Goal: Information Seeking & Learning: Stay updated

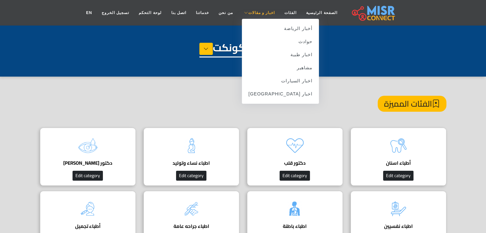
click at [259, 16] on link "اخبار و مقالات" at bounding box center [258, 13] width 42 height 12
click at [271, 71] on link "مشاهير" at bounding box center [280, 67] width 77 height 13
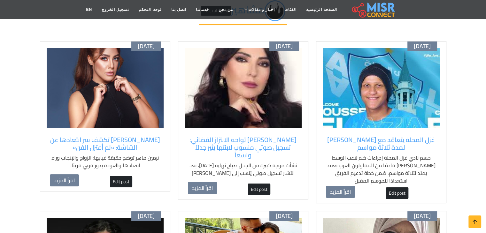
scroll to position [61, 0]
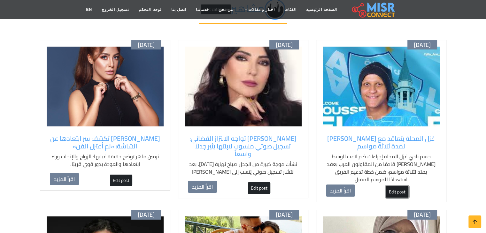
click at [397, 190] on link "Edit post" at bounding box center [397, 192] width 22 height 12
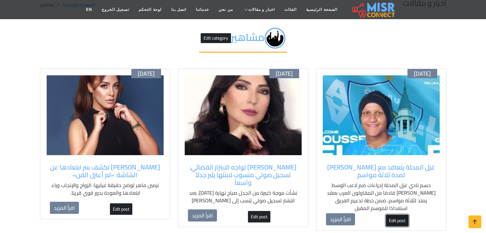
scroll to position [0, 0]
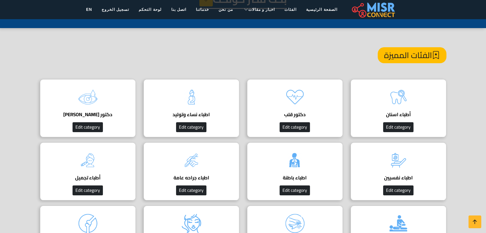
scroll to position [50, 0]
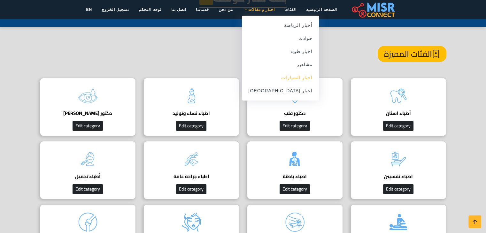
click at [263, 71] on link "اخبار السيارات" at bounding box center [280, 77] width 77 height 13
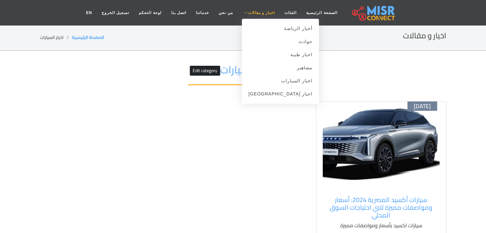
click at [258, 13] on span "اخبار و مقالات" at bounding box center [261, 13] width 27 height 6
click at [264, 67] on link "مشاهير" at bounding box center [280, 67] width 77 height 13
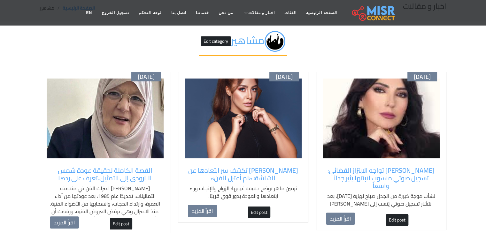
scroll to position [27, 0]
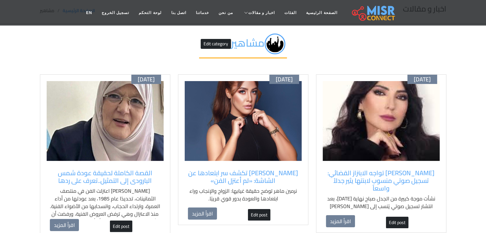
click at [364, 131] on img at bounding box center [381, 121] width 117 height 80
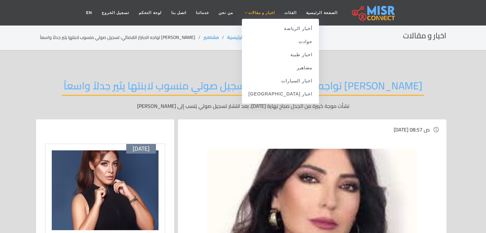
click at [266, 11] on span "اخبار و مقالات" at bounding box center [261, 13] width 27 height 6
click at [273, 28] on link "أخبار الرياضة" at bounding box center [280, 28] width 77 height 13
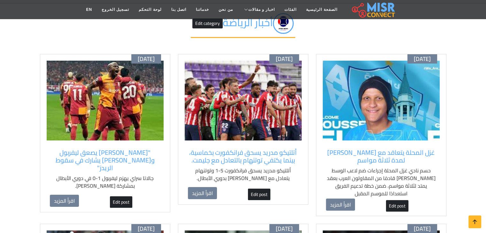
scroll to position [47, 0]
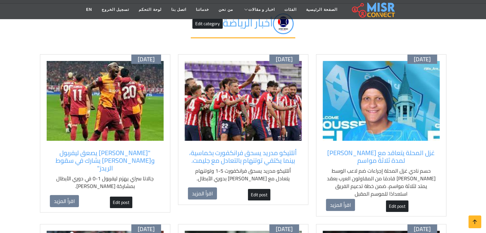
click at [371, 118] on img at bounding box center [381, 101] width 117 height 80
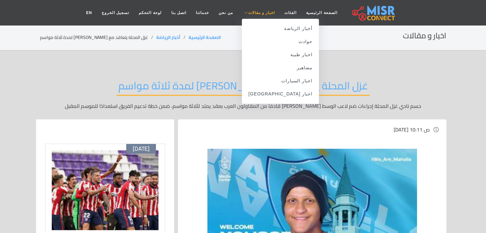
click at [255, 12] on span "اخبار و مقالات" at bounding box center [261, 13] width 27 height 6
click at [264, 27] on link "أخبار الرياضة" at bounding box center [280, 28] width 77 height 13
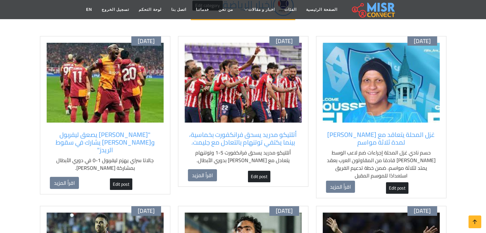
scroll to position [66, 0]
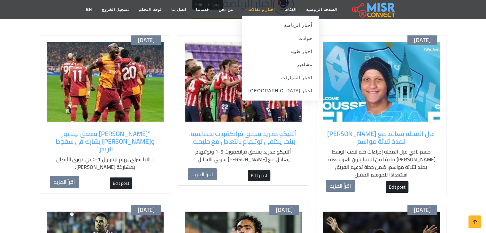
click at [257, 5] on link "اخبار و مقالات" at bounding box center [258, 10] width 42 height 12
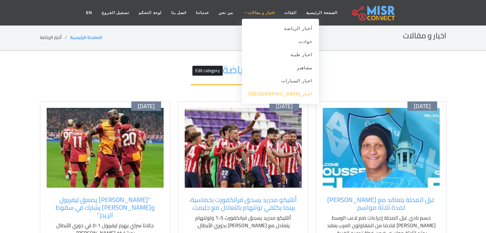
click at [287, 95] on link "اخبار [GEOGRAPHIC_DATA]" at bounding box center [280, 94] width 77 height 13
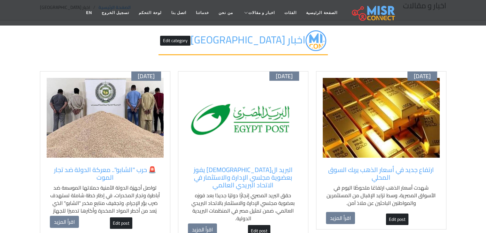
scroll to position [31, 0]
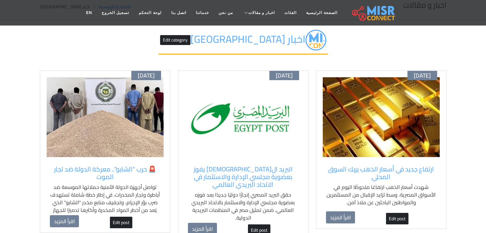
click at [360, 104] on img at bounding box center [381, 117] width 117 height 80
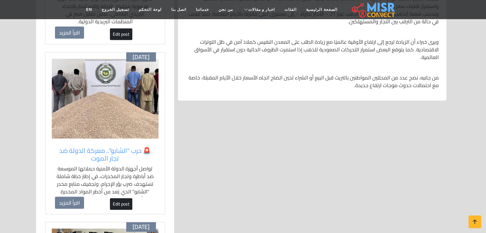
scroll to position [270, 0]
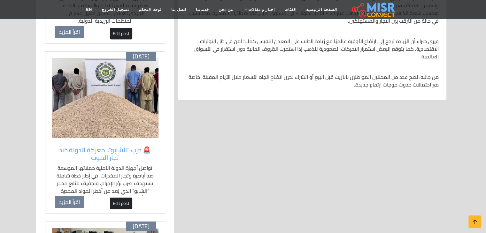
click at [104, 99] on img at bounding box center [105, 98] width 107 height 80
click at [66, 202] on link "اقرأ المزيد" at bounding box center [69, 202] width 29 height 12
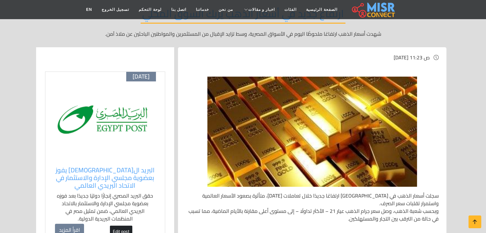
scroll to position [0, 0]
